Goal: Task Accomplishment & Management: Manage account settings

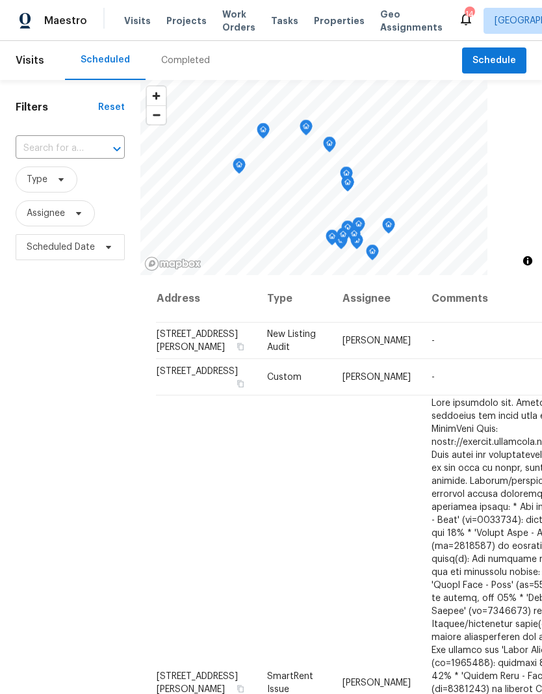
click at [130, 25] on span "Visits" at bounding box center [137, 20] width 27 height 13
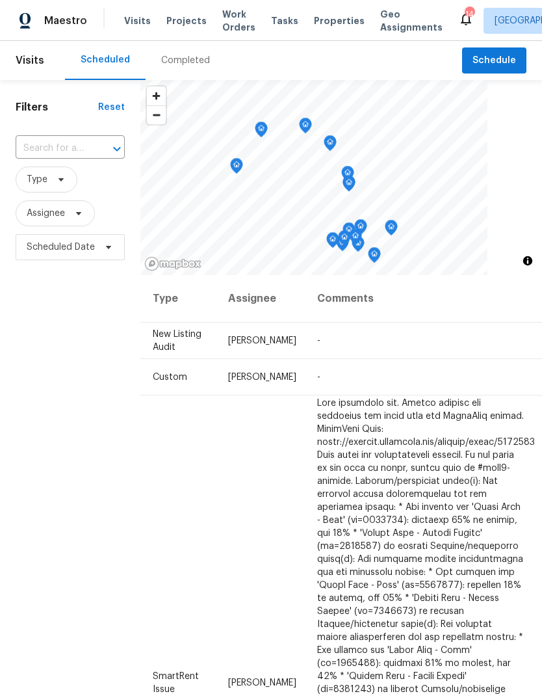
scroll to position [0, 113]
click at [0, 0] on icon at bounding box center [0, 0] width 0 height 0
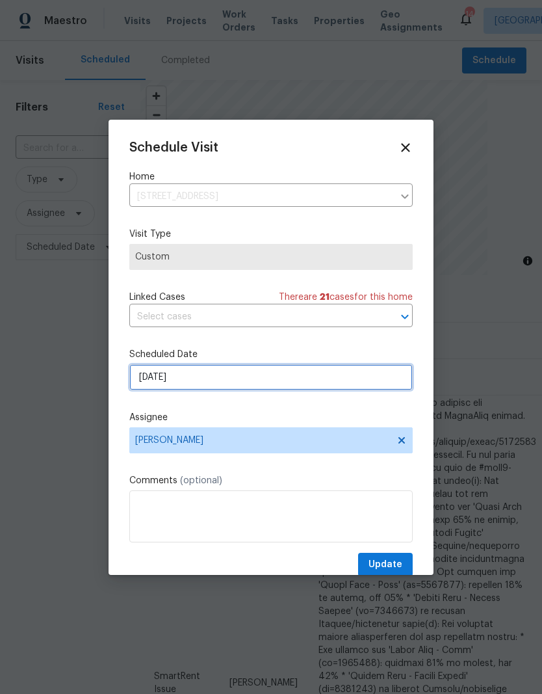
click at [226, 378] on input "[DATE]" at bounding box center [271, 377] width 284 height 26
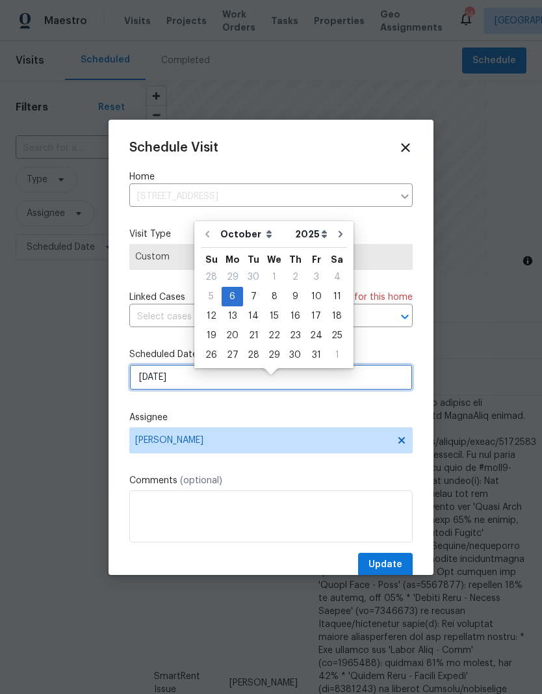
scroll to position [10, 0]
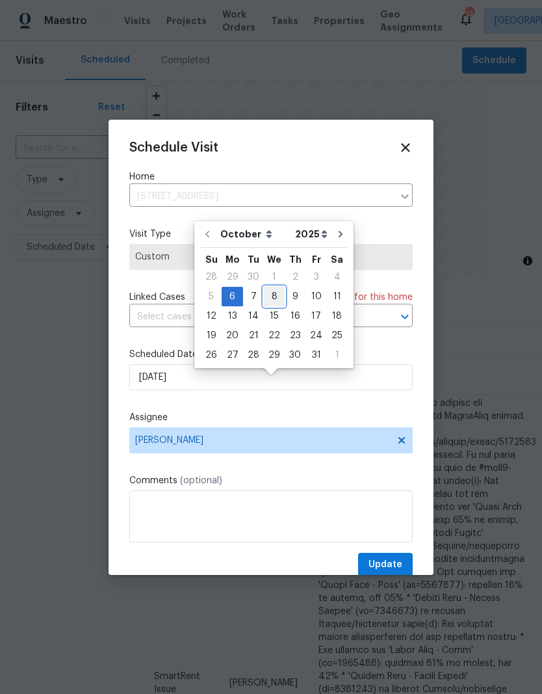
click at [270, 287] on div "8" at bounding box center [274, 296] width 21 height 18
type input "[DATE]"
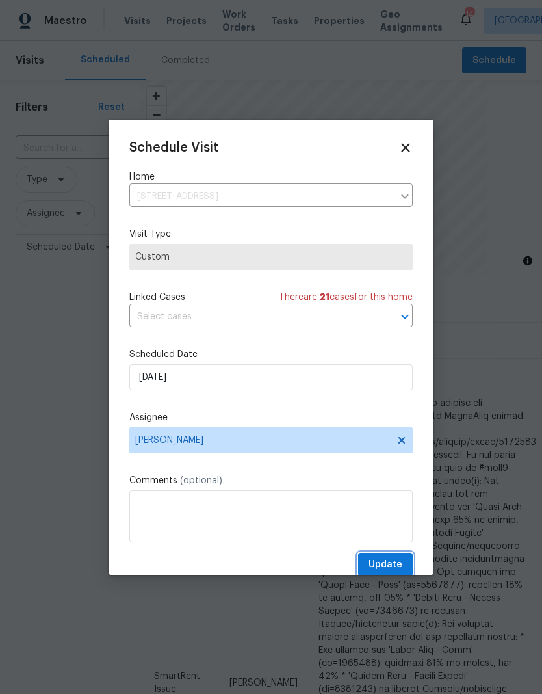
click at [395, 562] on span "Update" at bounding box center [386, 565] width 34 height 16
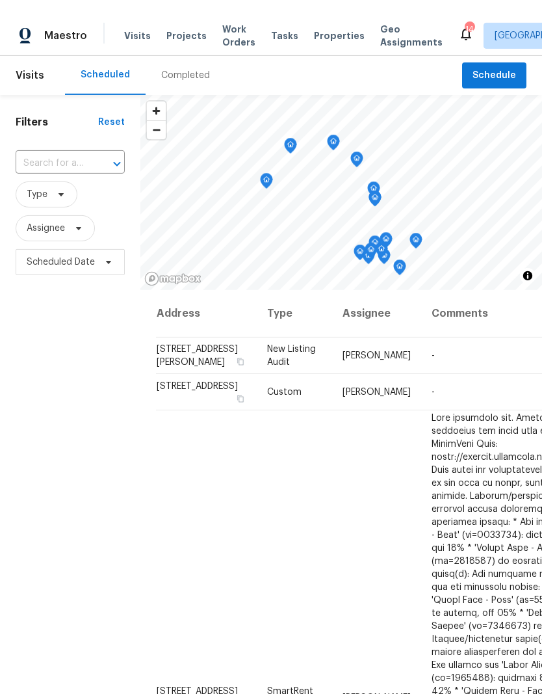
scroll to position [0, 0]
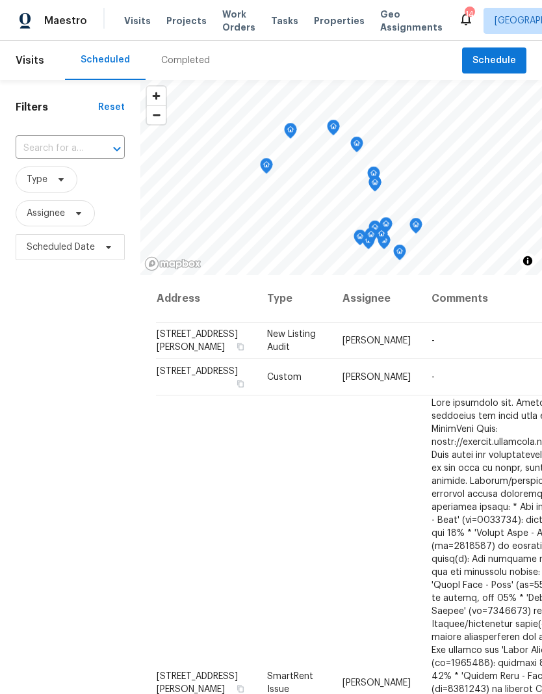
click at [183, 17] on span "Projects" at bounding box center [186, 20] width 40 height 13
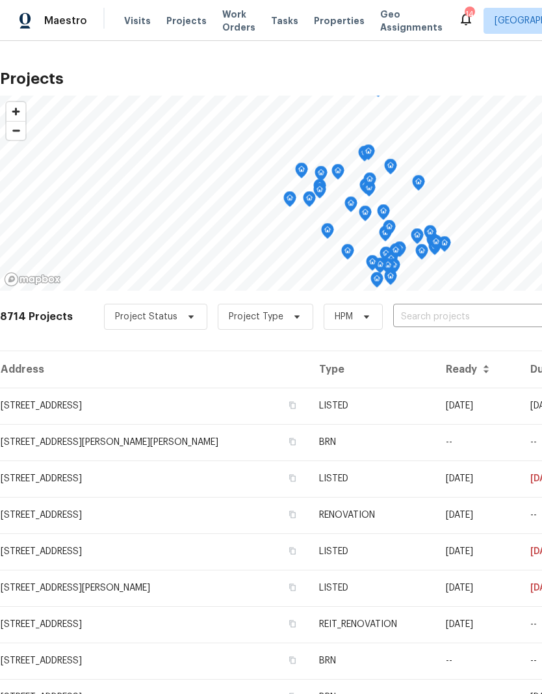
click at [434, 317] on input "text" at bounding box center [467, 317] width 149 height 20
type input "[GEOGRAPHIC_DATA]"
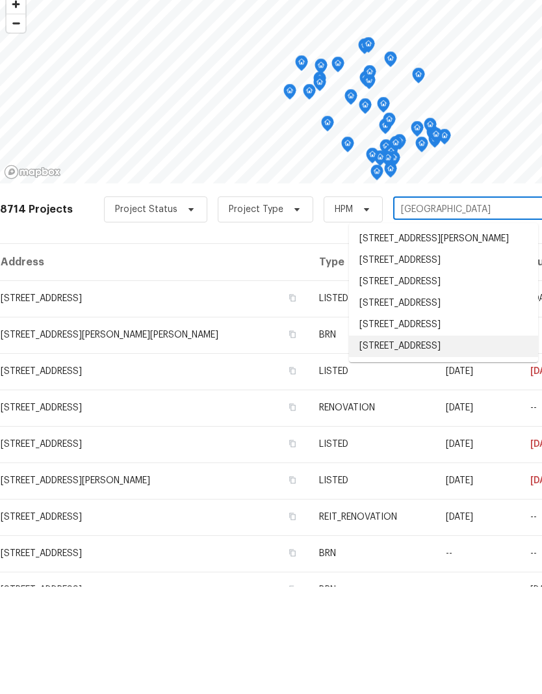
click at [410, 443] on li "[STREET_ADDRESS]" at bounding box center [443, 453] width 189 height 21
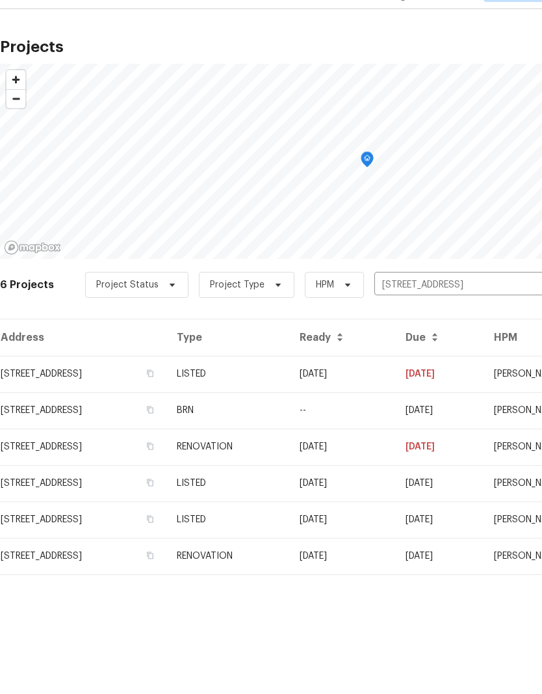
click at [289, 388] on td "LISTED" at bounding box center [227, 406] width 123 height 36
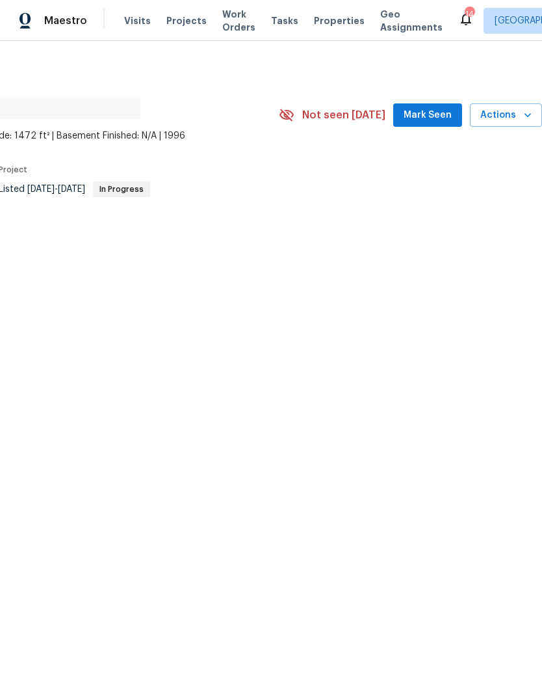
scroll to position [0, 192]
click at [434, 112] on span "Mark Seen" at bounding box center [428, 115] width 48 height 16
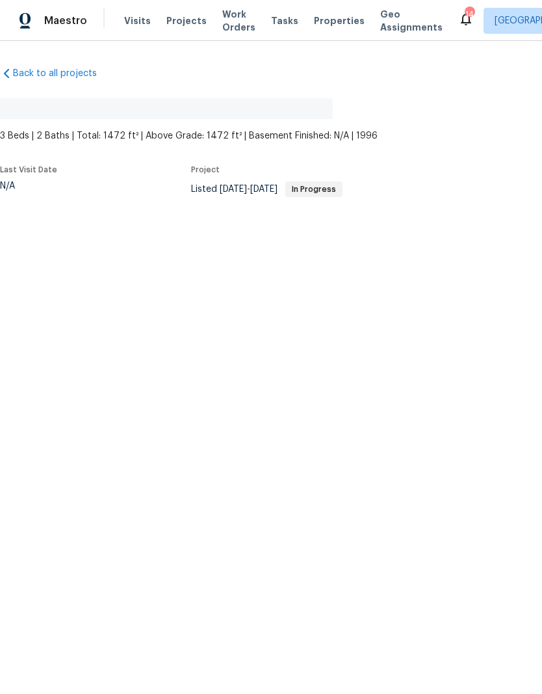
scroll to position [0, 0]
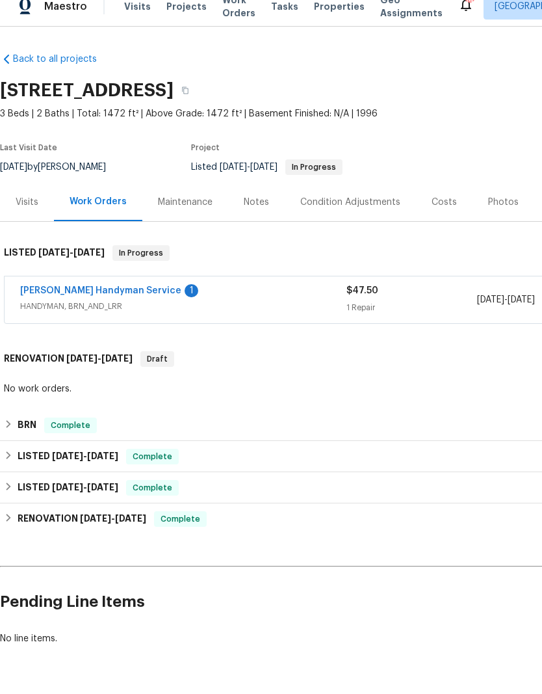
click at [112, 300] on link "Mehle's Handyman Service" at bounding box center [100, 304] width 161 height 9
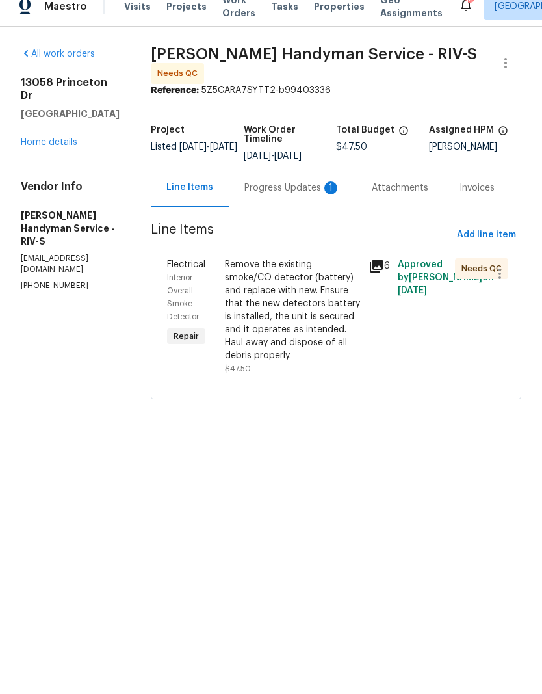
click at [293, 196] on div "Progress Updates 1" at bounding box center [292, 202] width 96 height 13
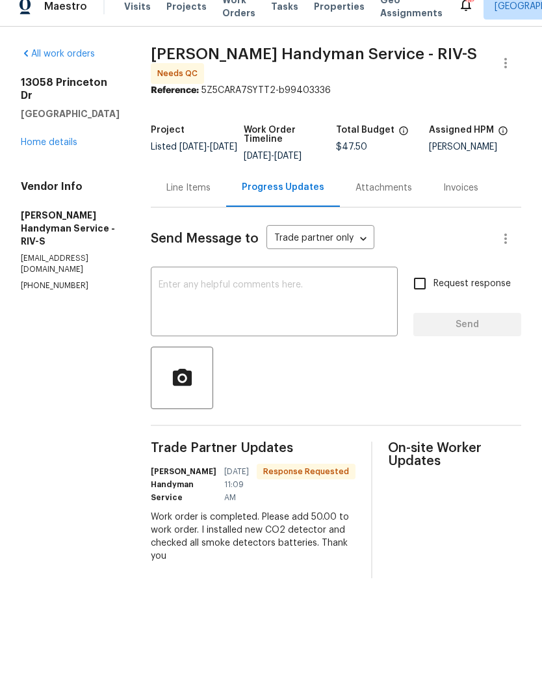
click at [211, 196] on div "Line Items" at bounding box center [188, 202] width 44 height 13
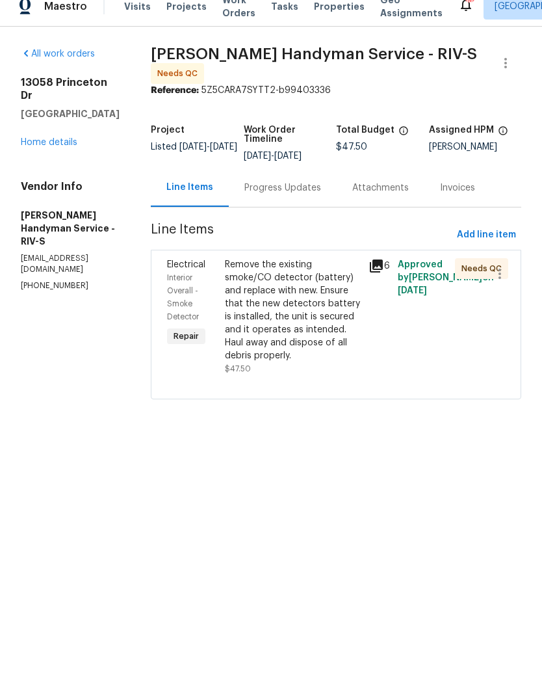
click at [297, 319] on div "Remove the existing smoke/CO detector (battery) and replace with new. Ensure th…" at bounding box center [293, 324] width 137 height 104
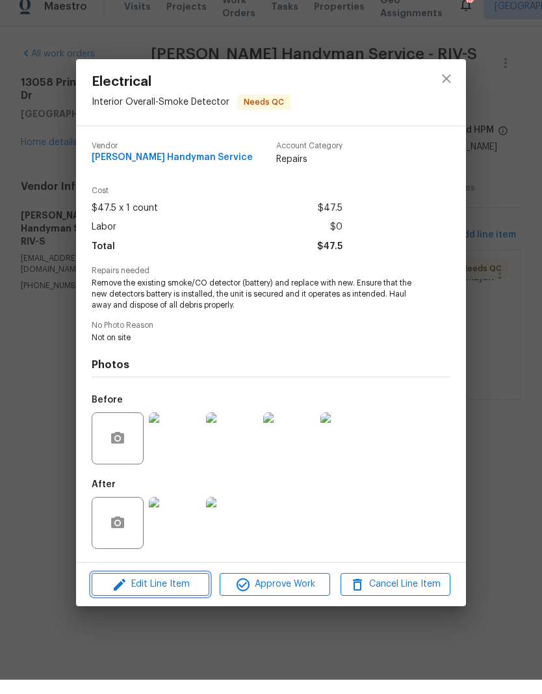
click at [157, 587] on button "Edit Line Item" at bounding box center [151, 598] width 118 height 23
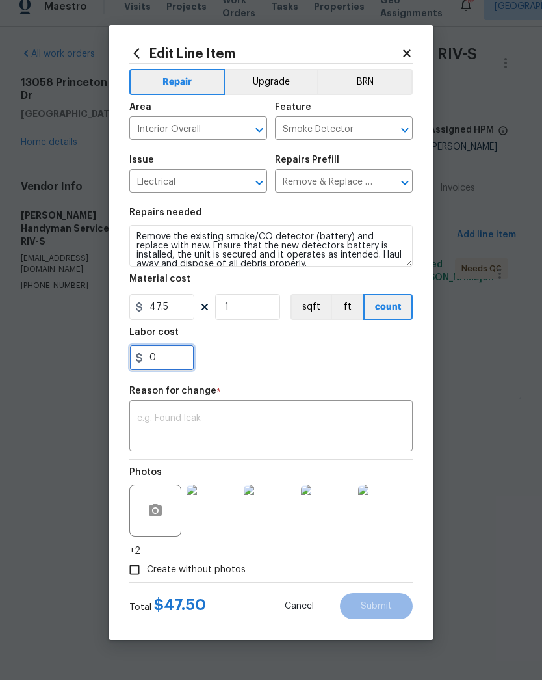
click at [172, 359] on input "0" at bounding box center [161, 372] width 65 height 26
type input "50"
click at [170, 417] on div "x ​" at bounding box center [271, 441] width 284 height 48
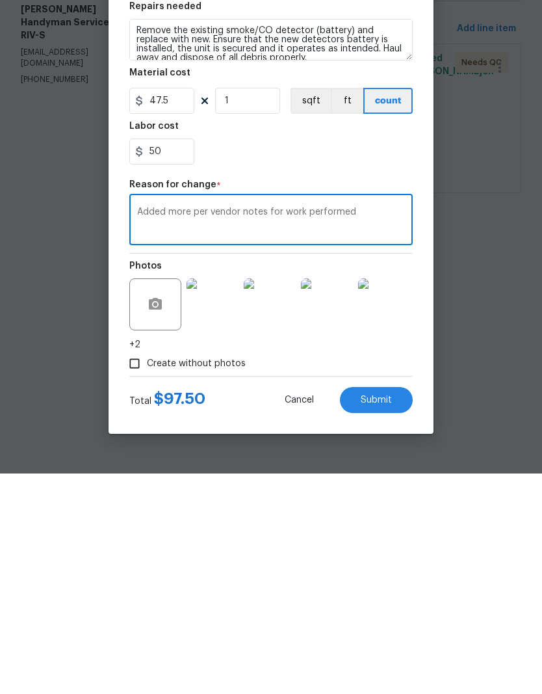
type textarea "Added more per vendor notes for work performed"
click at [388, 616] on span "Submit" at bounding box center [376, 621] width 31 height 10
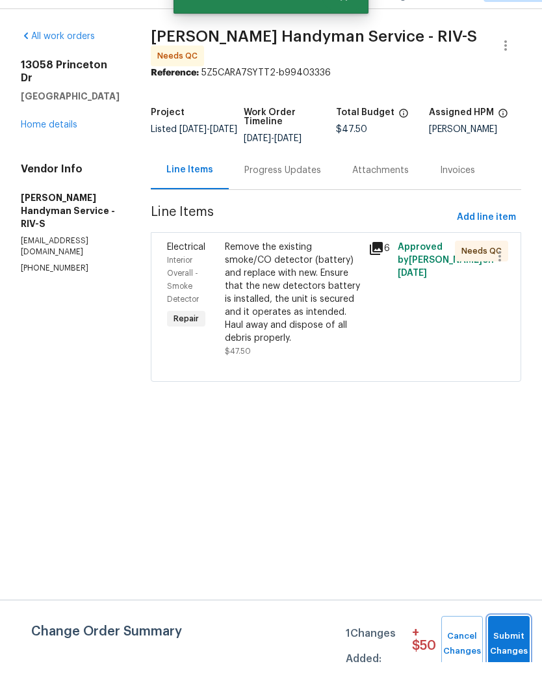
click at [509, 661] on span "Submit Changes" at bounding box center [509, 676] width 29 height 30
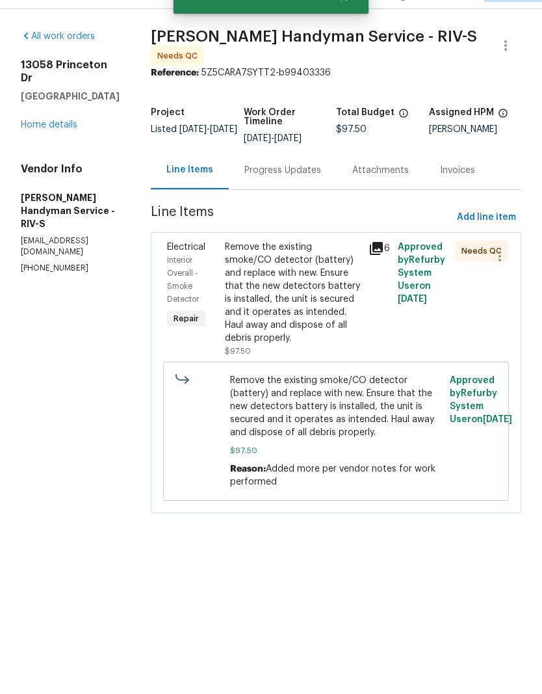
click at [302, 314] on div "Remove the existing smoke/CO detector (battery) and replace with new. Ensure th…" at bounding box center [293, 324] width 137 height 104
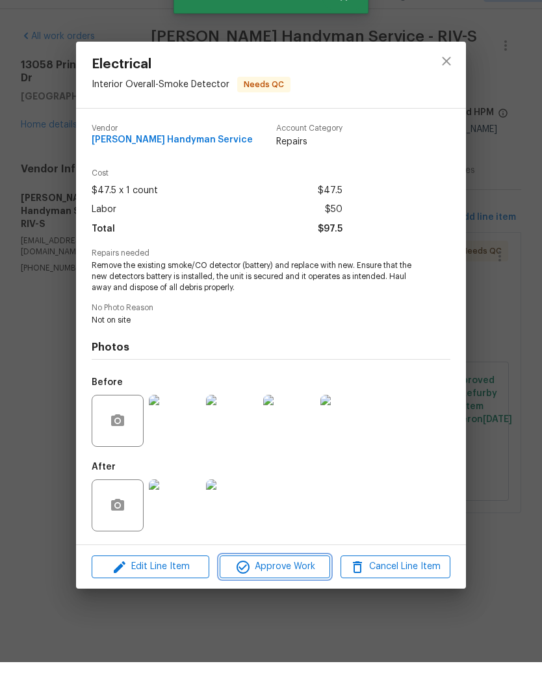
click at [291, 590] on span "Approve Work" at bounding box center [275, 598] width 102 height 16
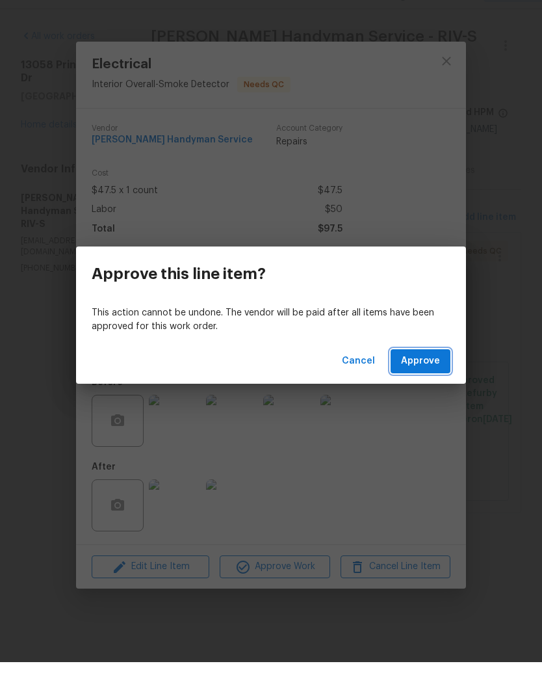
click at [430, 385] on span "Approve" at bounding box center [420, 393] width 39 height 16
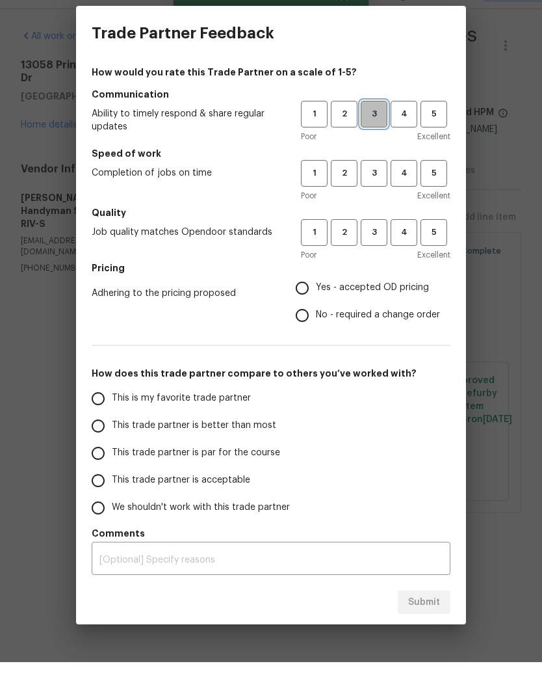
click at [373, 139] on span "3" at bounding box center [374, 146] width 24 height 15
click at [379, 198] on span "3" at bounding box center [374, 205] width 24 height 15
click at [380, 251] on button "3" at bounding box center [374, 264] width 27 height 27
click at [307, 306] on input "Yes - accepted OD pricing" at bounding box center [302, 319] width 27 height 27
radio input "true"
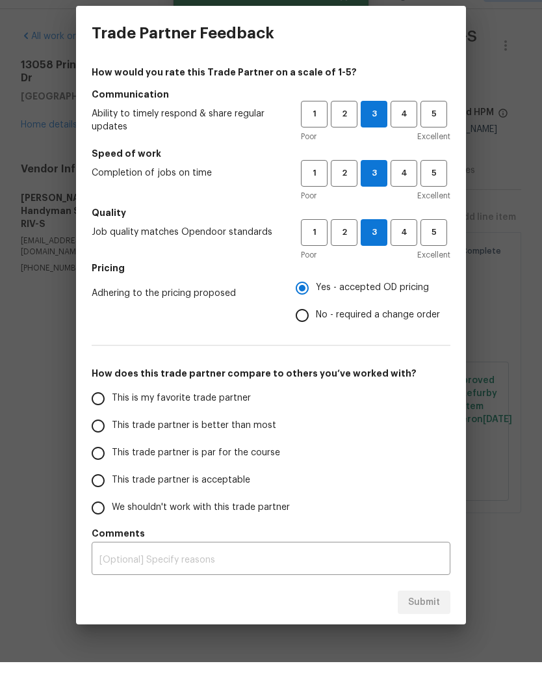
click at [99, 444] on input "This trade partner is better than most" at bounding box center [98, 457] width 27 height 27
radio input "false"
click at [98, 471] on input "This trade partner is par for the course" at bounding box center [98, 484] width 27 height 27
click at [431, 626] on span "Submit" at bounding box center [424, 634] width 32 height 16
radio input "true"
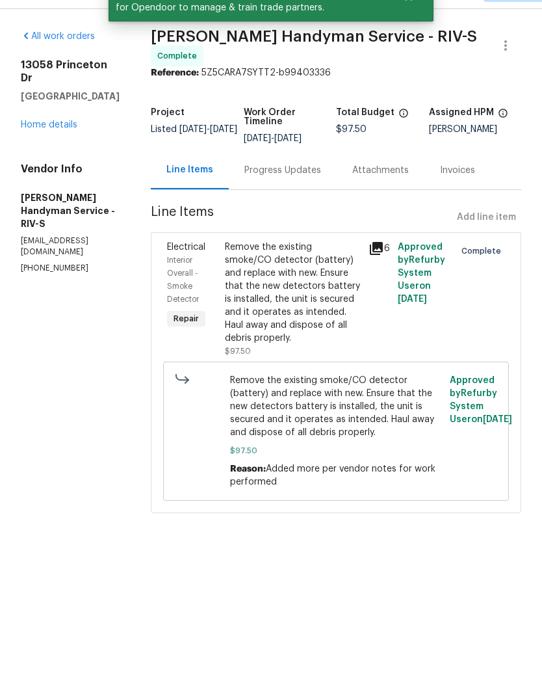
click at [65, 98] on div "13058 Princeton Dr Victorville, CA 92392 Home details" at bounding box center [70, 126] width 99 height 73
click at [63, 152] on link "Home details" at bounding box center [49, 156] width 57 height 9
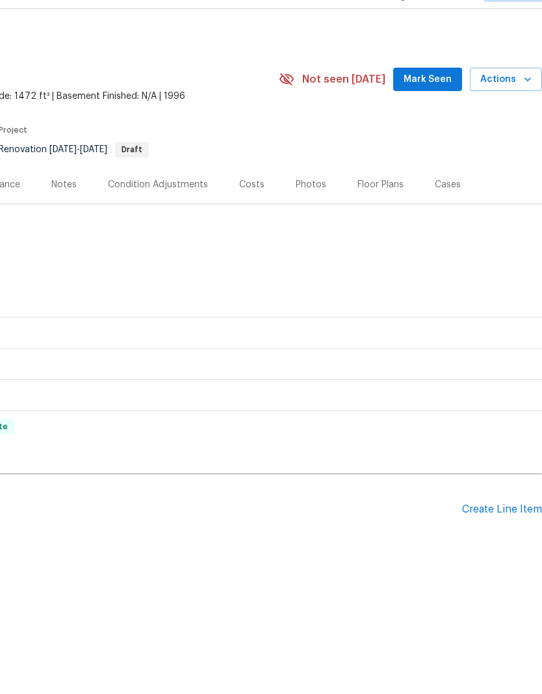
scroll to position [0, 192]
click at [434, 103] on span "Mark Seen" at bounding box center [428, 111] width 48 height 16
click at [514, 103] on span "Actions" at bounding box center [506, 111] width 51 height 16
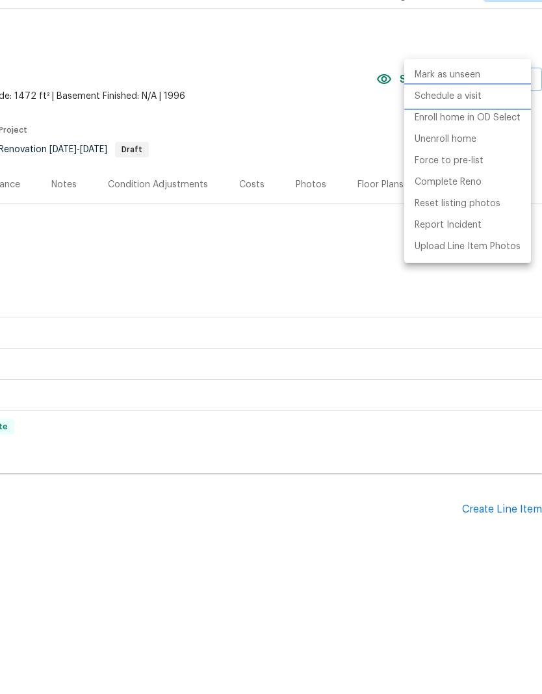
click at [469, 122] on p "Schedule a visit" at bounding box center [448, 129] width 67 height 14
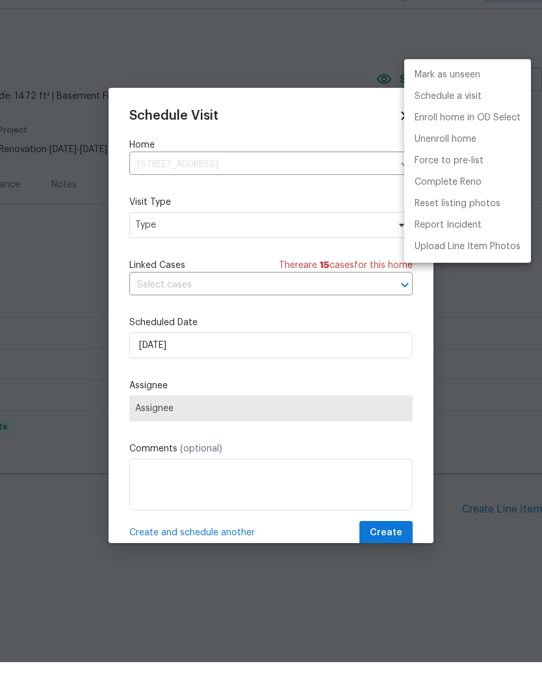
click at [326, 226] on div at bounding box center [271, 347] width 542 height 694
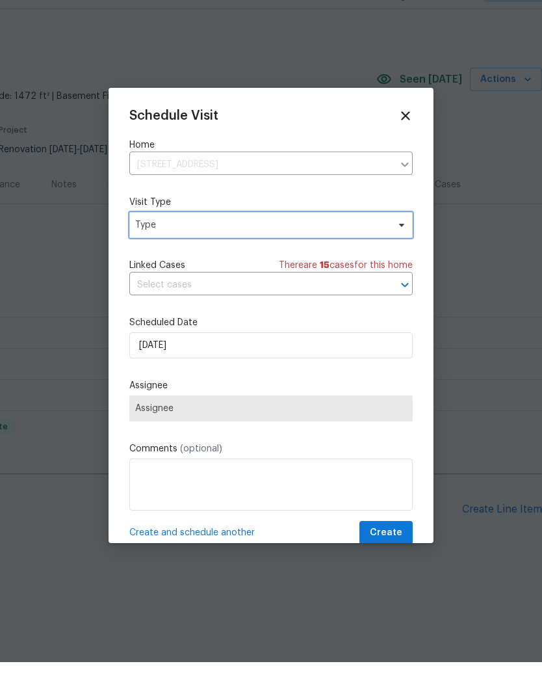
click at [354, 250] on span "Type" at bounding box center [261, 256] width 253 height 13
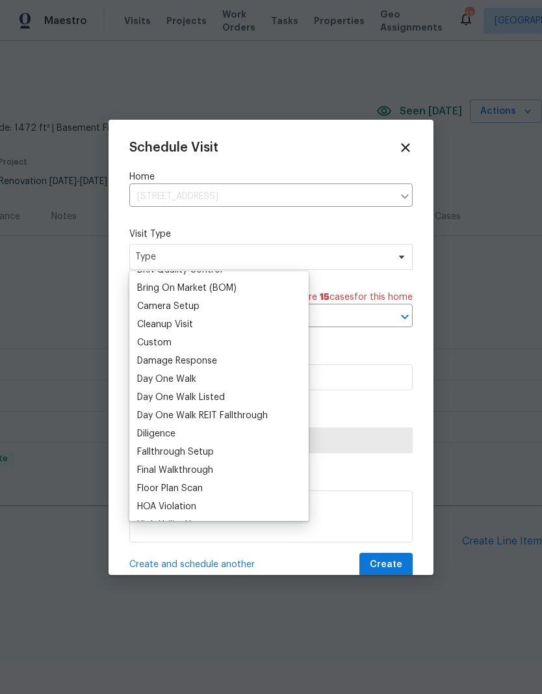
scroll to position [141, 0]
click at [159, 345] on div "Custom" at bounding box center [154, 342] width 34 height 13
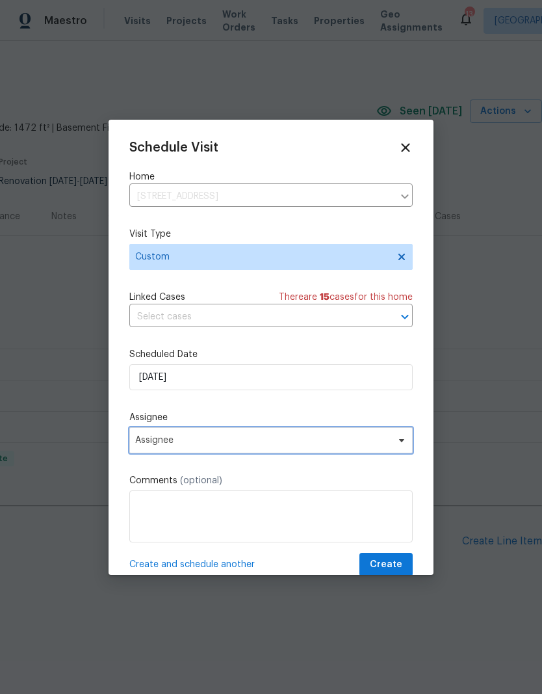
click at [399, 438] on icon at bounding box center [402, 440] width 10 height 10
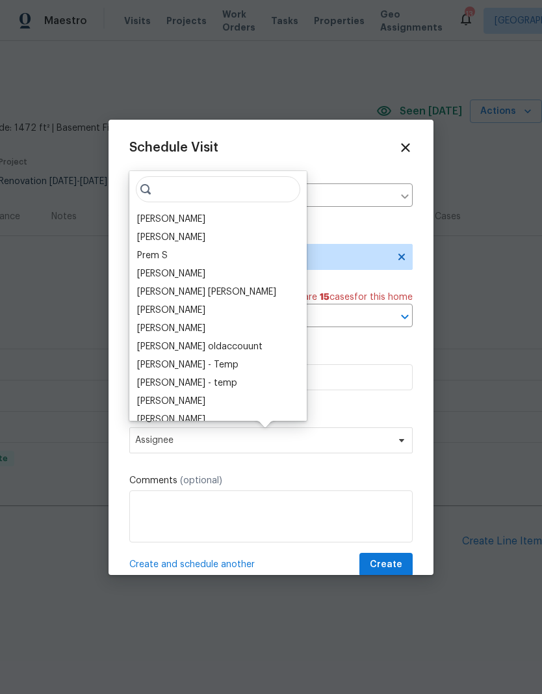
click at [172, 220] on div "[PERSON_NAME]" at bounding box center [171, 219] width 68 height 13
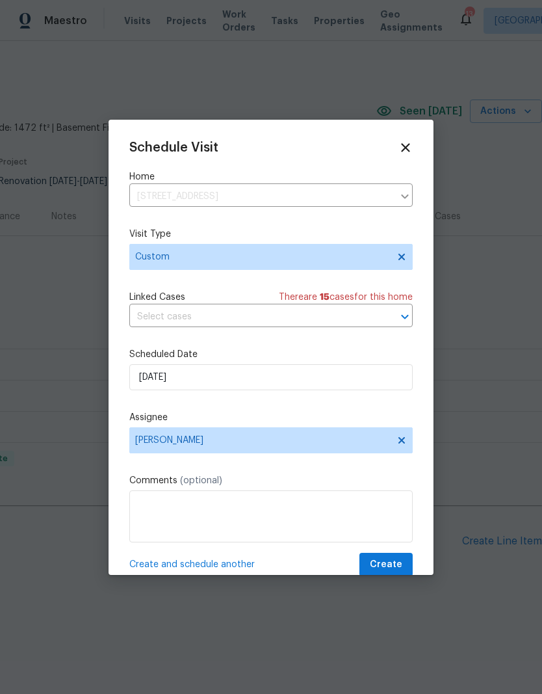
click at [405, 566] on button "Create" at bounding box center [386, 565] width 53 height 24
